Goal: Task Accomplishment & Management: Manage account settings

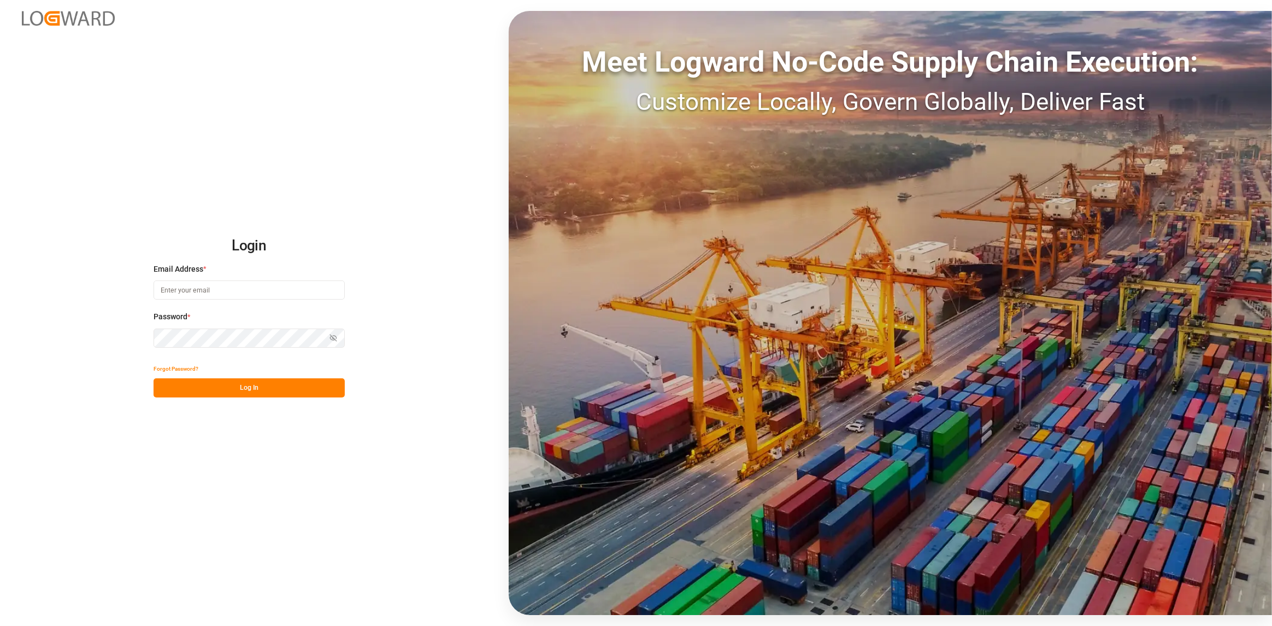
click at [229, 292] on input at bounding box center [249, 289] width 191 height 19
type input "4meisenBär,01"
type input "[PERSON_NAME][EMAIL_ADDRESS][DOMAIN_NAME]"
click at [240, 388] on button "Log In" at bounding box center [249, 387] width 191 height 19
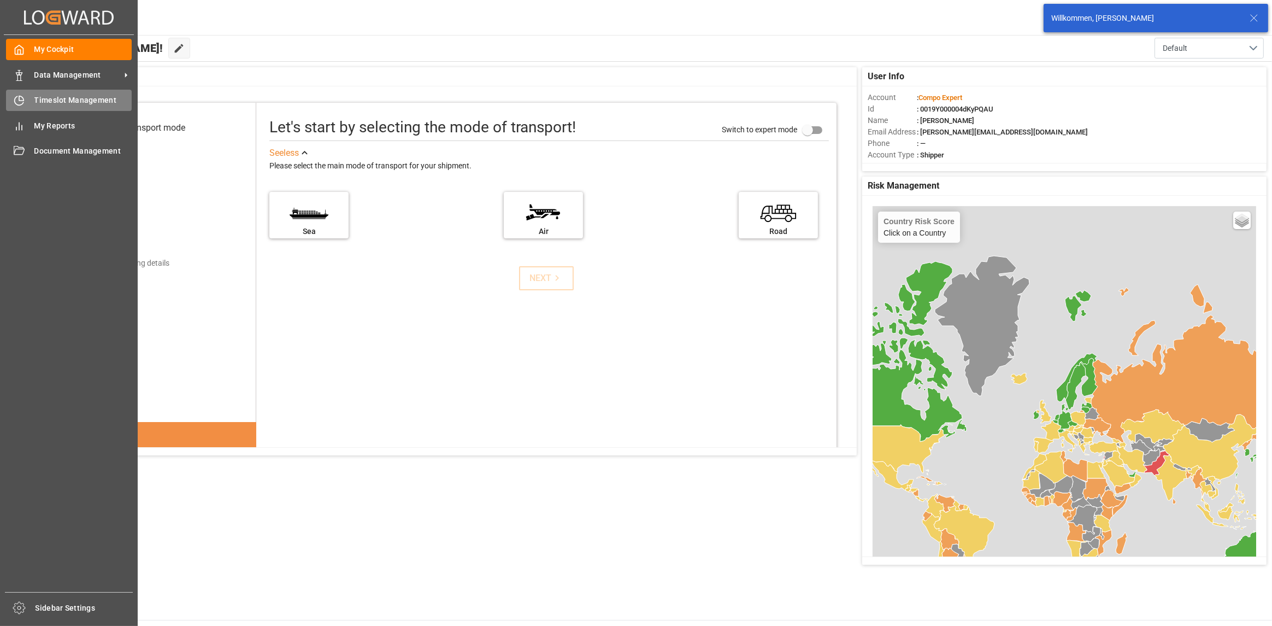
click at [16, 97] on icon at bounding box center [19, 100] width 11 height 11
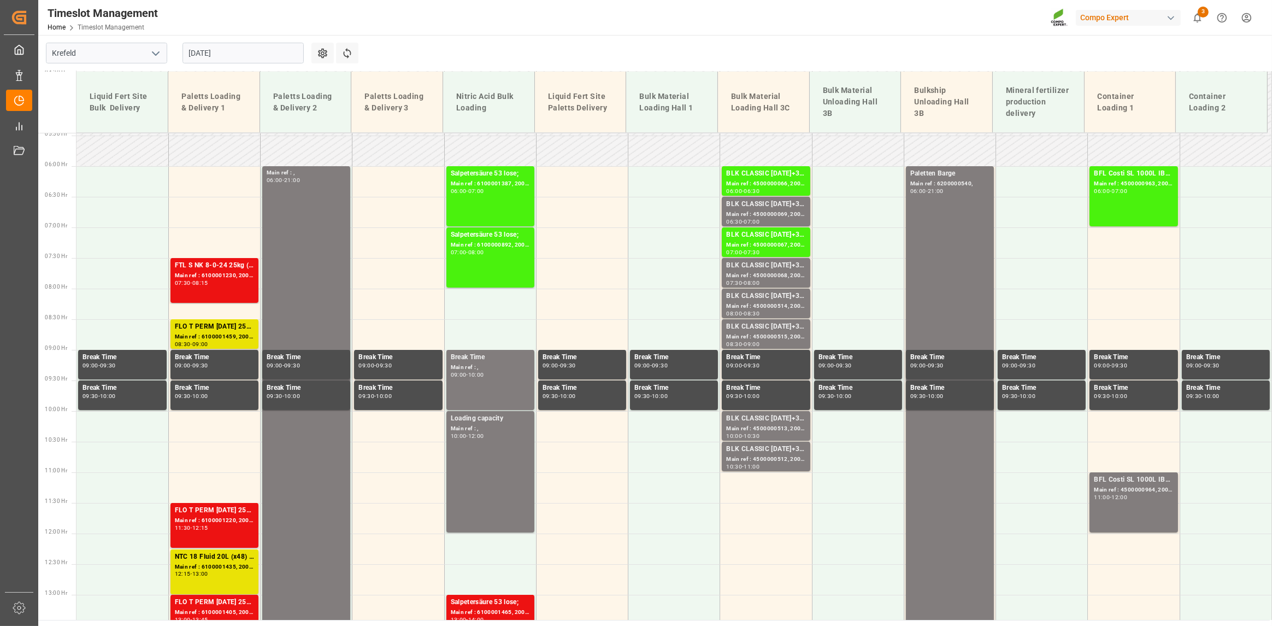
scroll to position [271, 0]
